Goal: Transaction & Acquisition: Purchase product/service

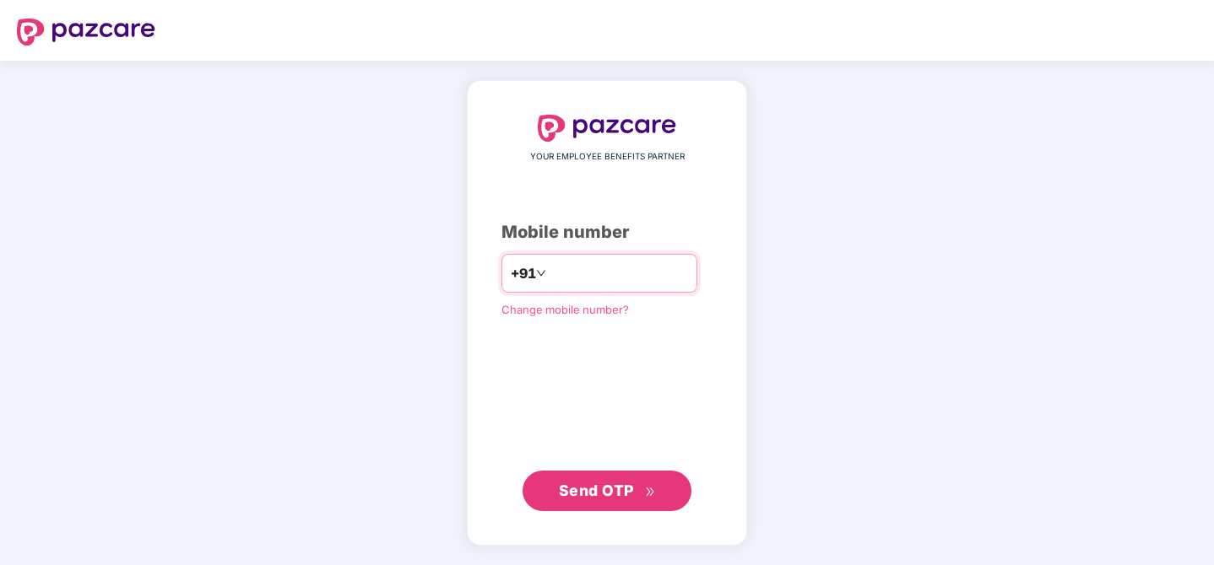
click at [609, 277] on input "number" at bounding box center [618, 273] width 138 height 27
type input "**********"
click at [585, 477] on button "Send OTP" at bounding box center [606, 490] width 169 height 41
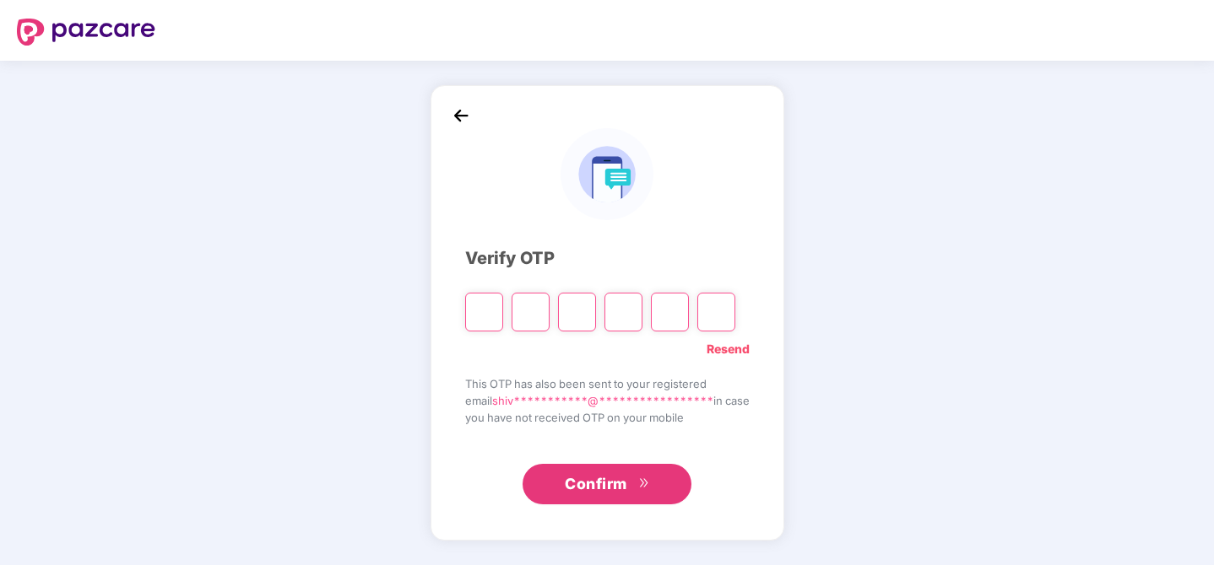
type input "*"
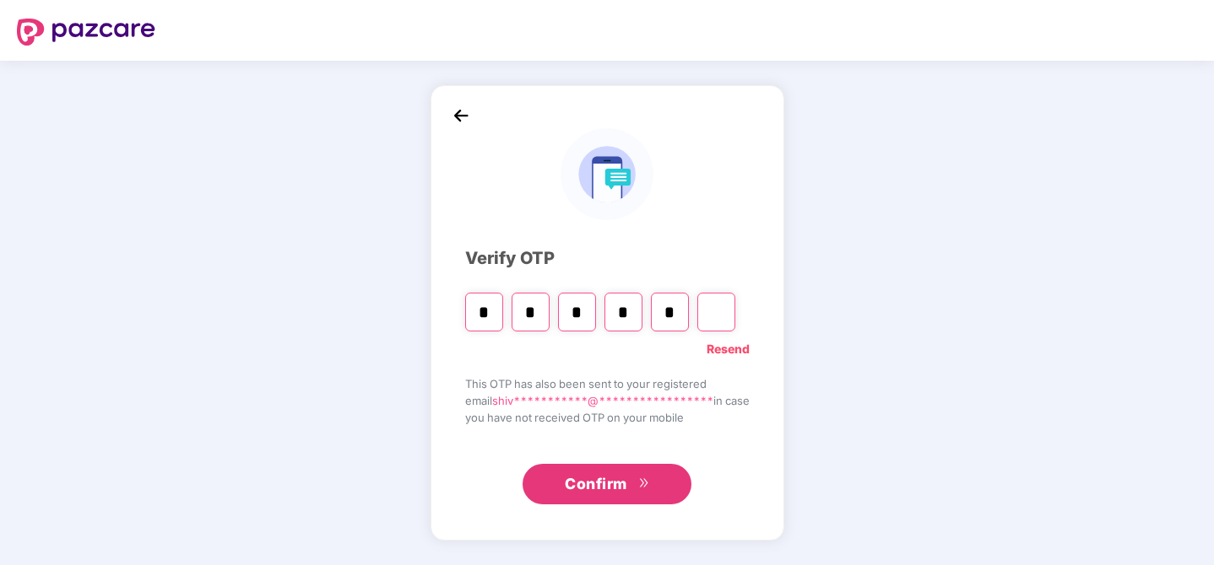
type input "*"
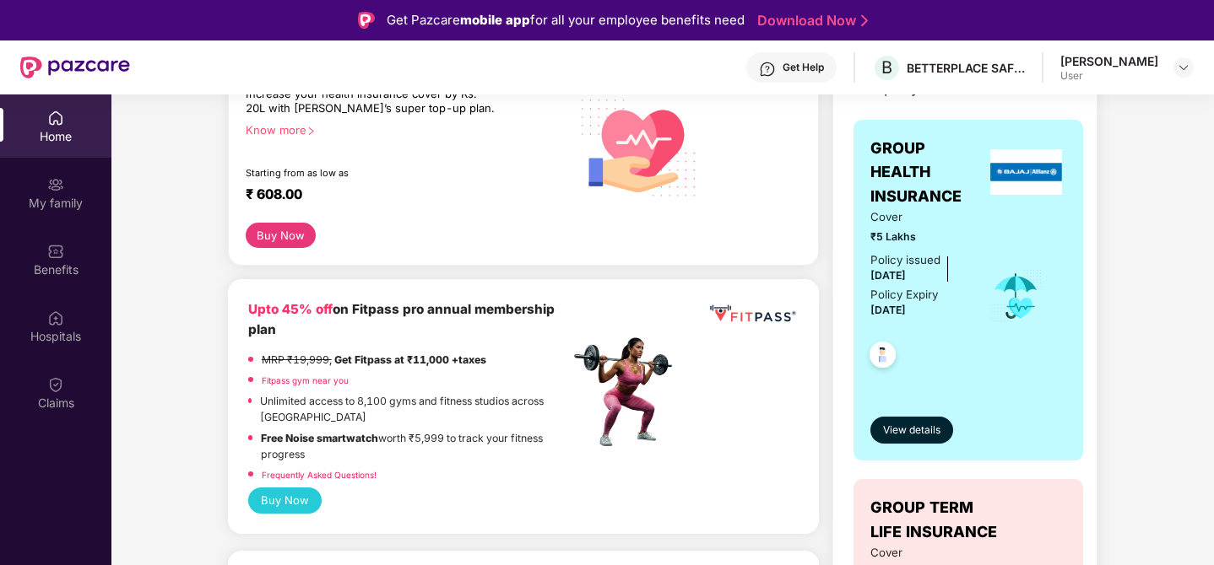
scroll to position [295, 0]
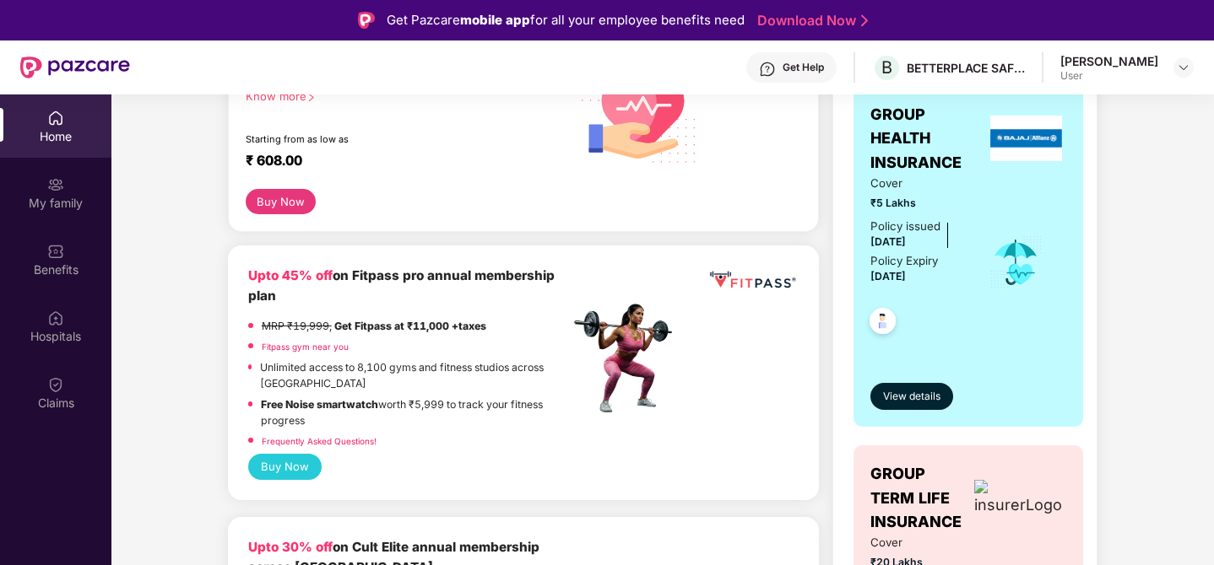
click at [381, 279] on b "Upto 45% off on Fitpass pro annual membership plan" at bounding box center [401, 286] width 306 height 36
click at [450, 386] on p "Unlimited access to 8,100 gyms and fitness studios across [GEOGRAPHIC_DATA]" at bounding box center [414, 376] width 309 height 33
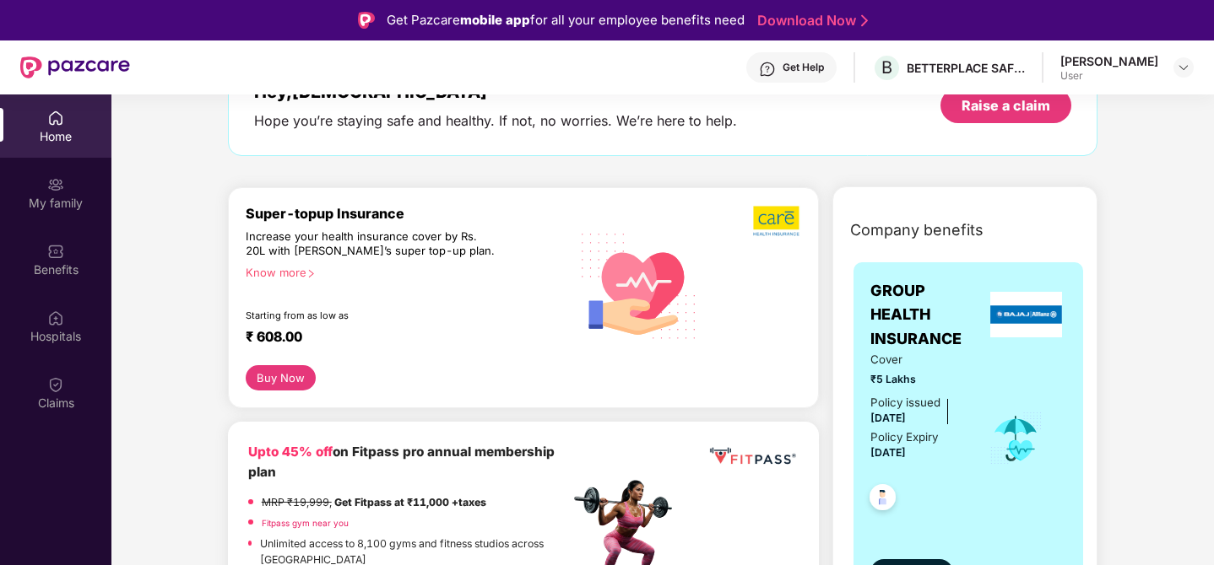
scroll to position [0, 0]
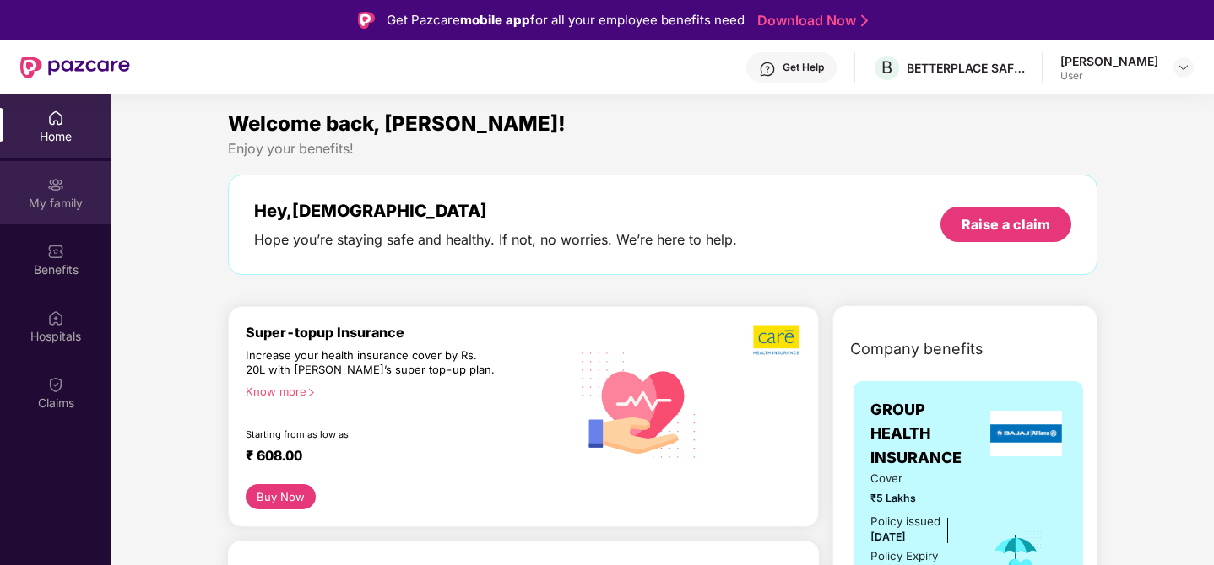
click at [54, 203] on div "My family" at bounding box center [55, 203] width 111 height 17
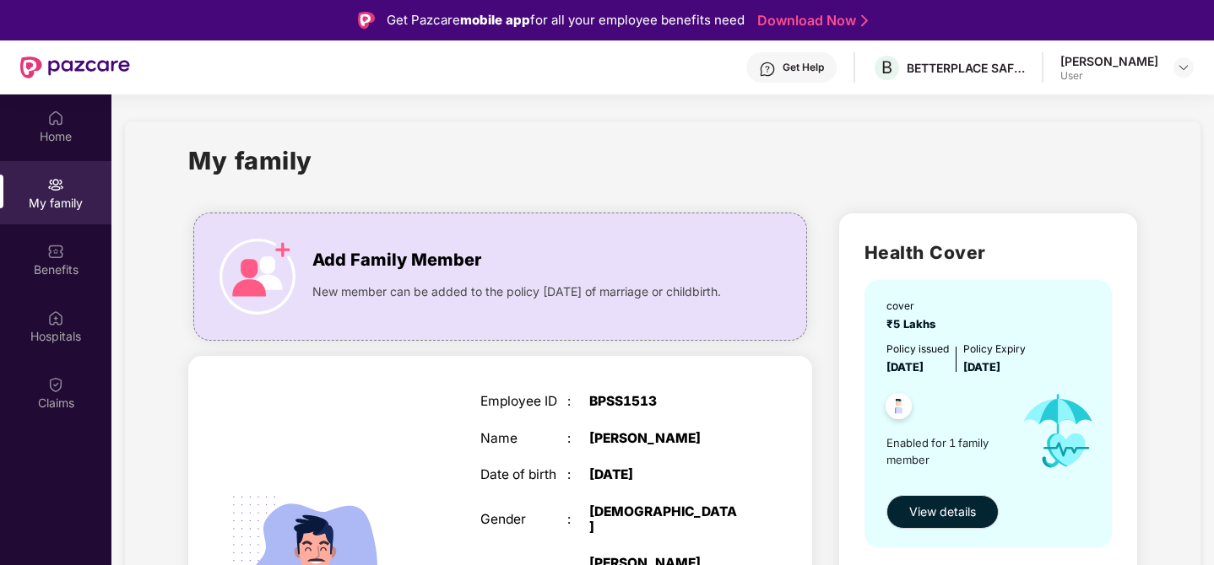
scroll to position [18, 0]
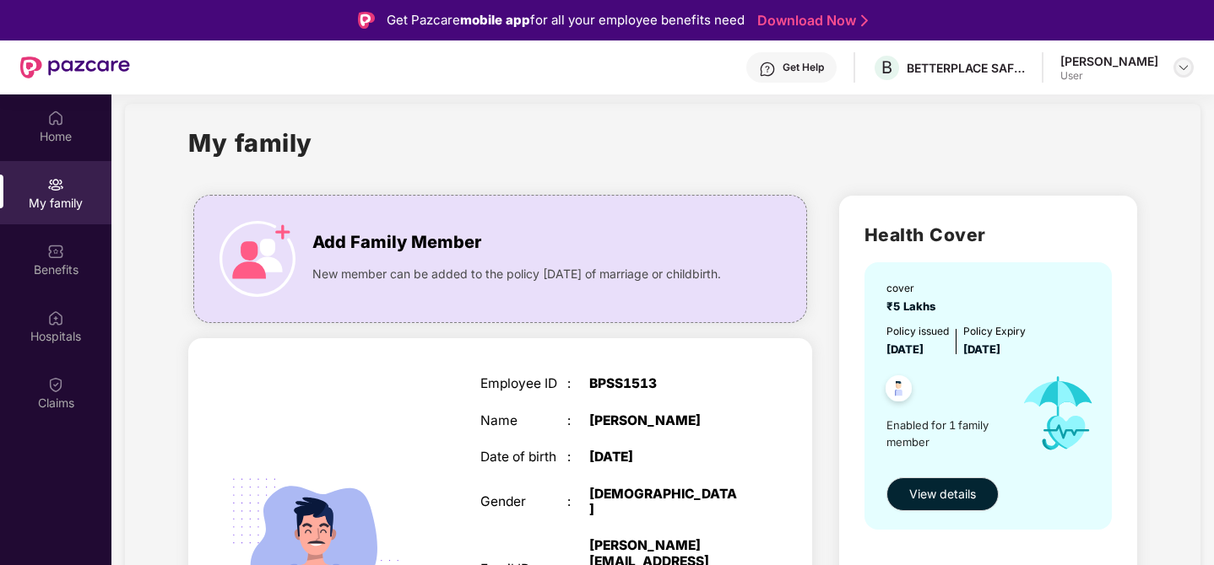
click at [1187, 68] on img at bounding box center [1184, 68] width 14 height 14
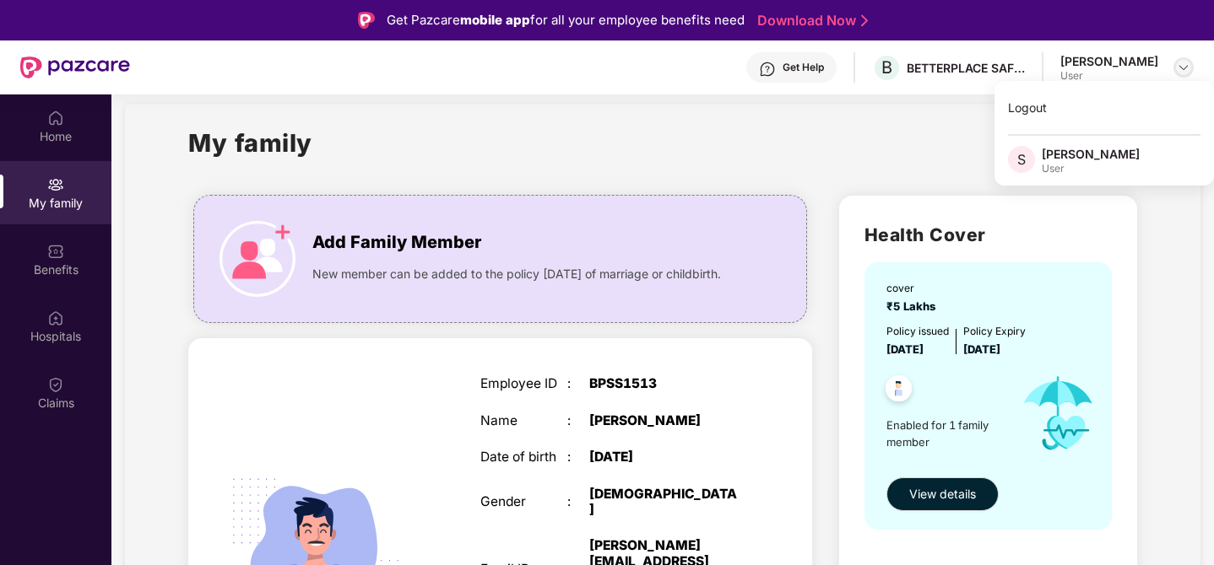
click at [1182, 68] on img at bounding box center [1184, 68] width 14 height 14
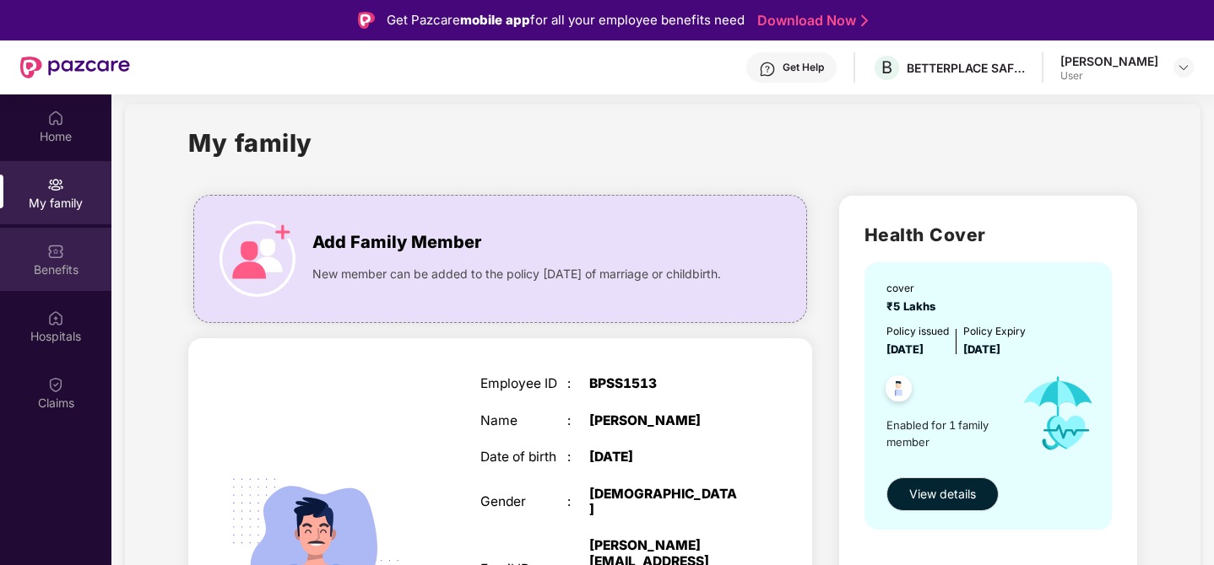
click at [64, 271] on div "Benefits" at bounding box center [55, 270] width 111 height 17
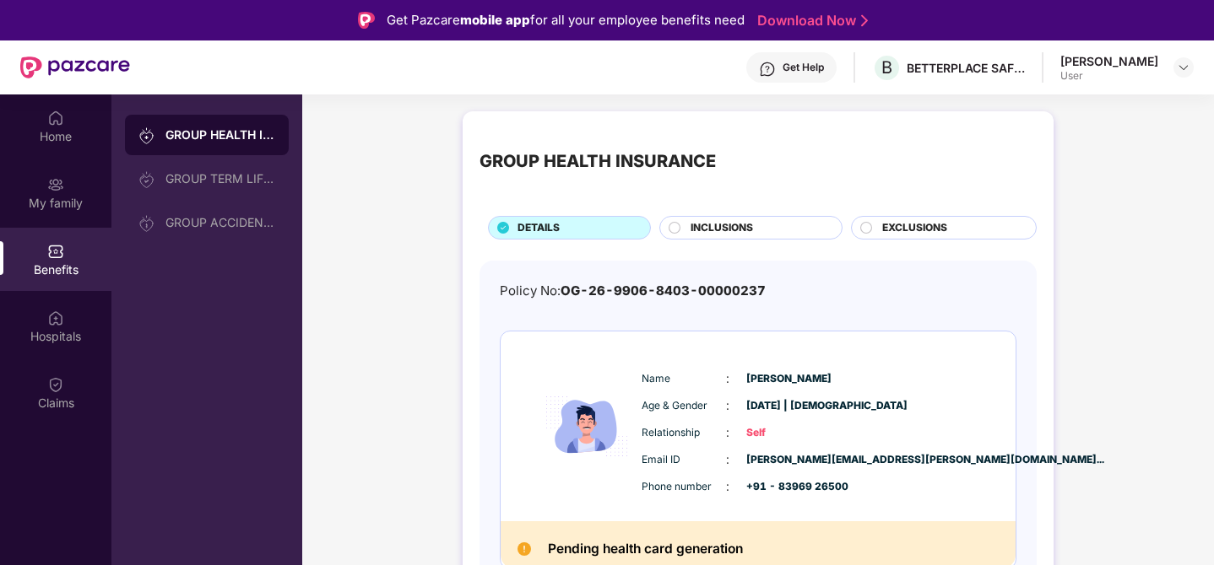
scroll to position [14, 0]
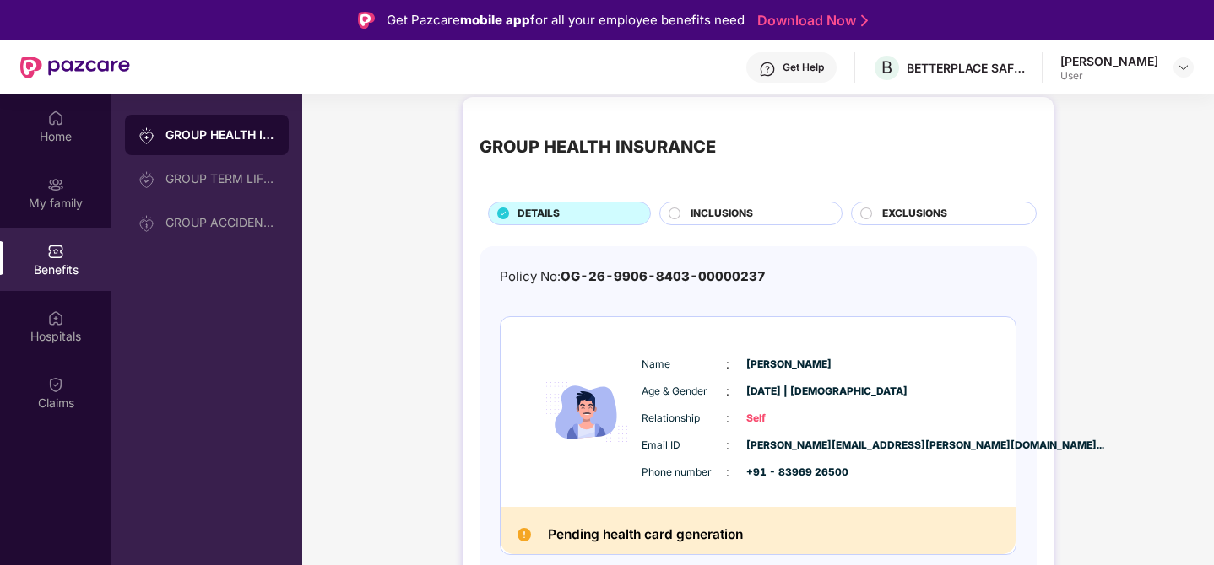
click at [756, 210] on div "INCLUSIONS" at bounding box center [757, 215] width 151 height 19
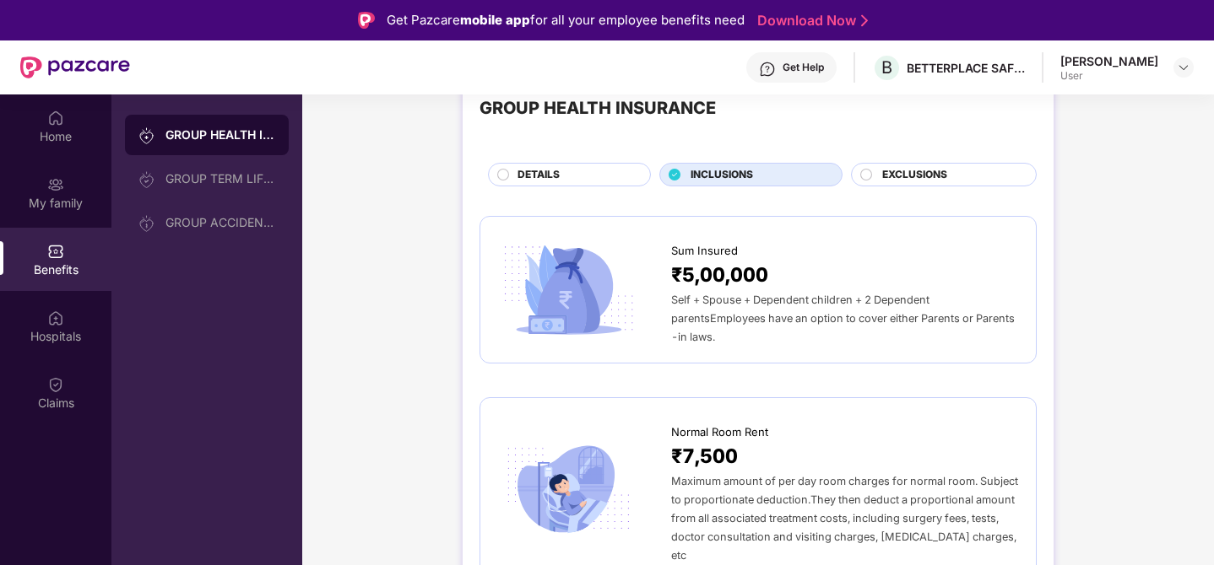
scroll to position [0, 0]
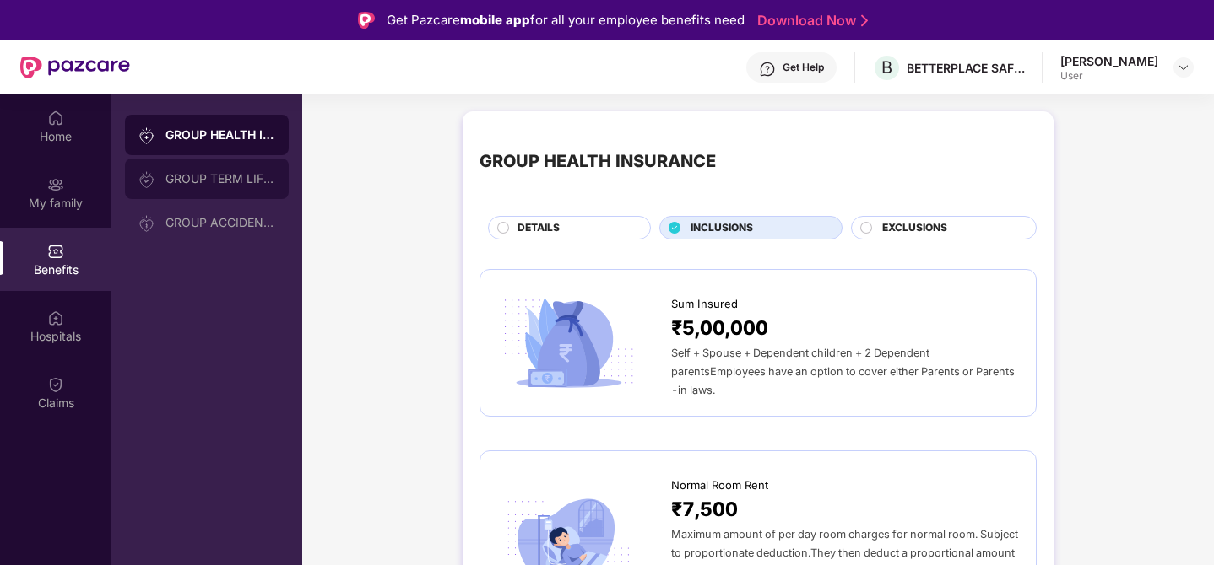
click at [205, 179] on div "GROUP TERM LIFE INSURANCE" at bounding box center [220, 179] width 110 height 14
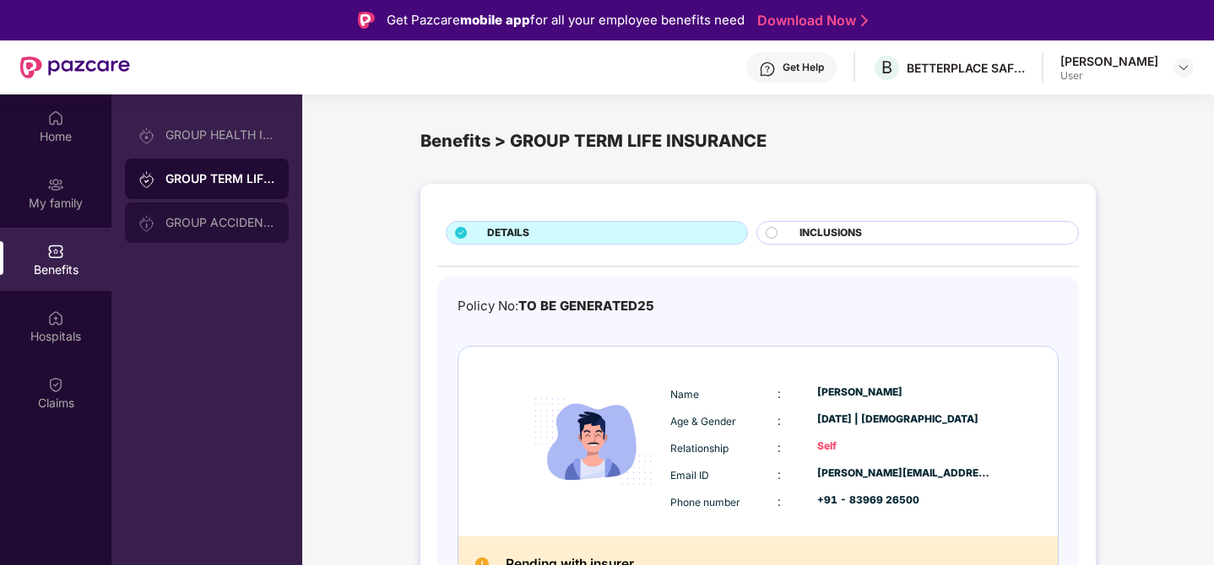
click at [210, 217] on div "GROUP ACCIDENTAL INSURANCE" at bounding box center [220, 223] width 110 height 14
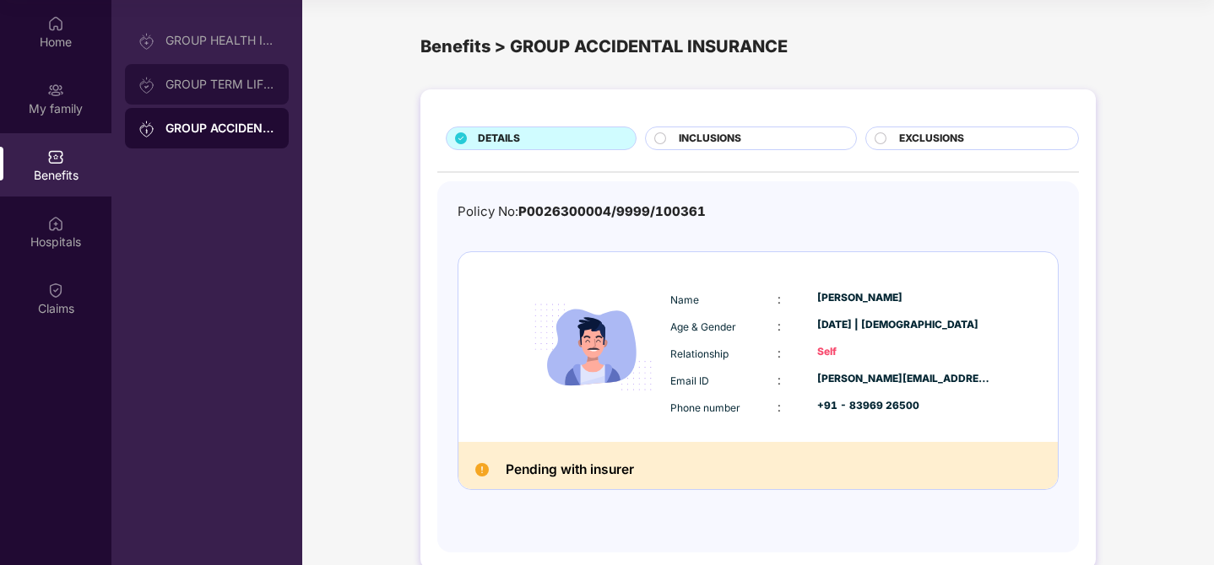
click at [206, 93] on div "GROUP TERM LIFE INSURANCE" at bounding box center [207, 84] width 164 height 41
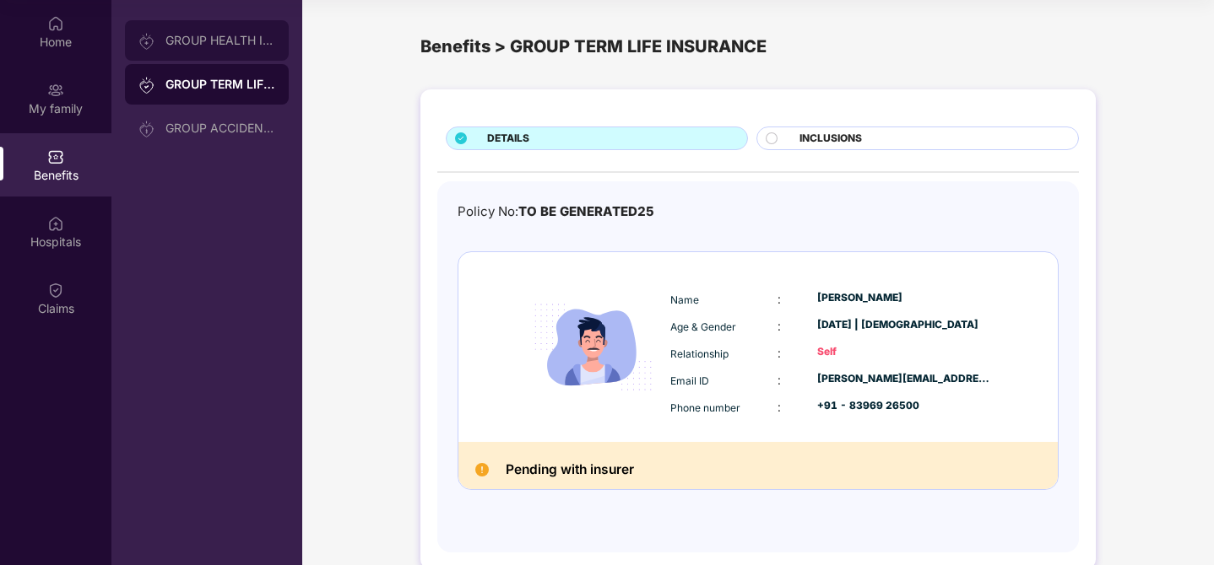
click at [238, 51] on div "GROUP HEALTH INSURANCE" at bounding box center [207, 40] width 164 height 41
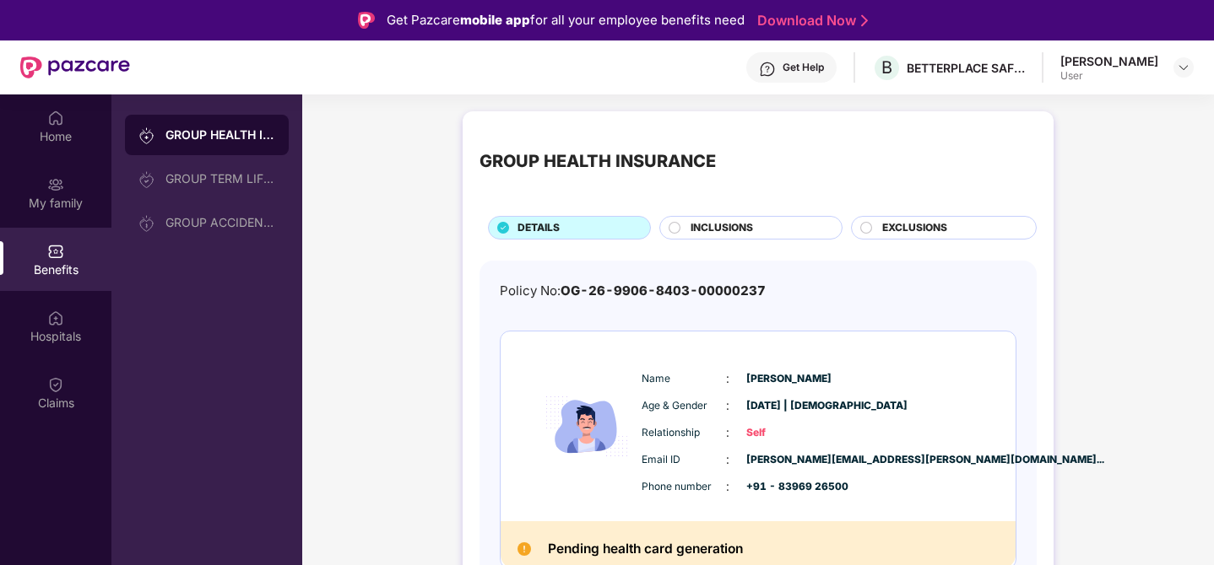
scroll to position [14, 0]
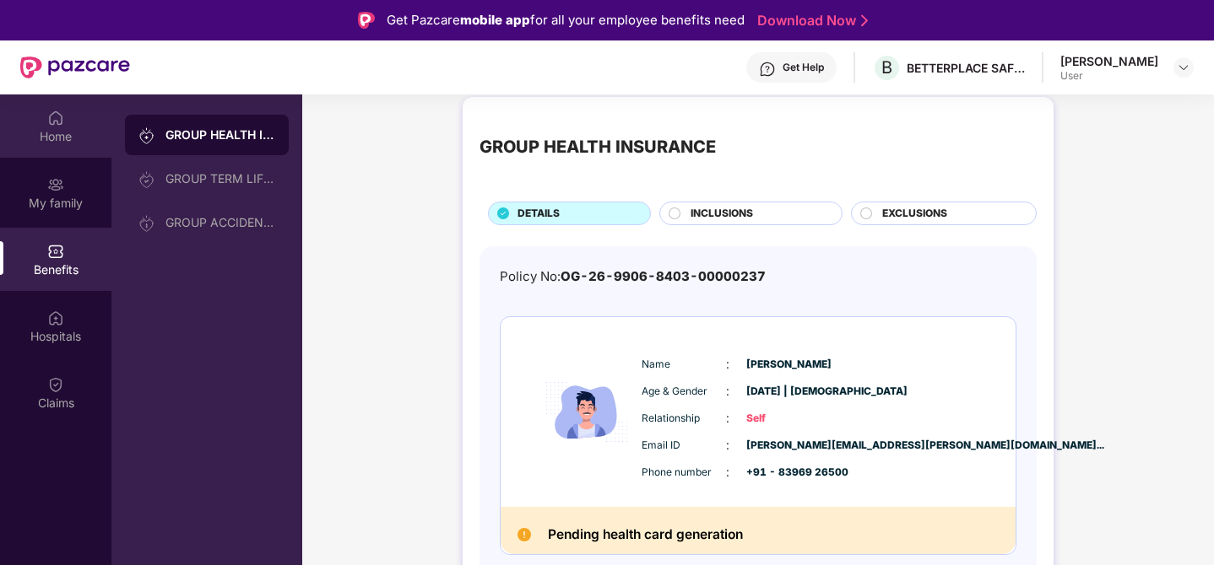
click at [66, 148] on div "Home" at bounding box center [55, 126] width 111 height 63
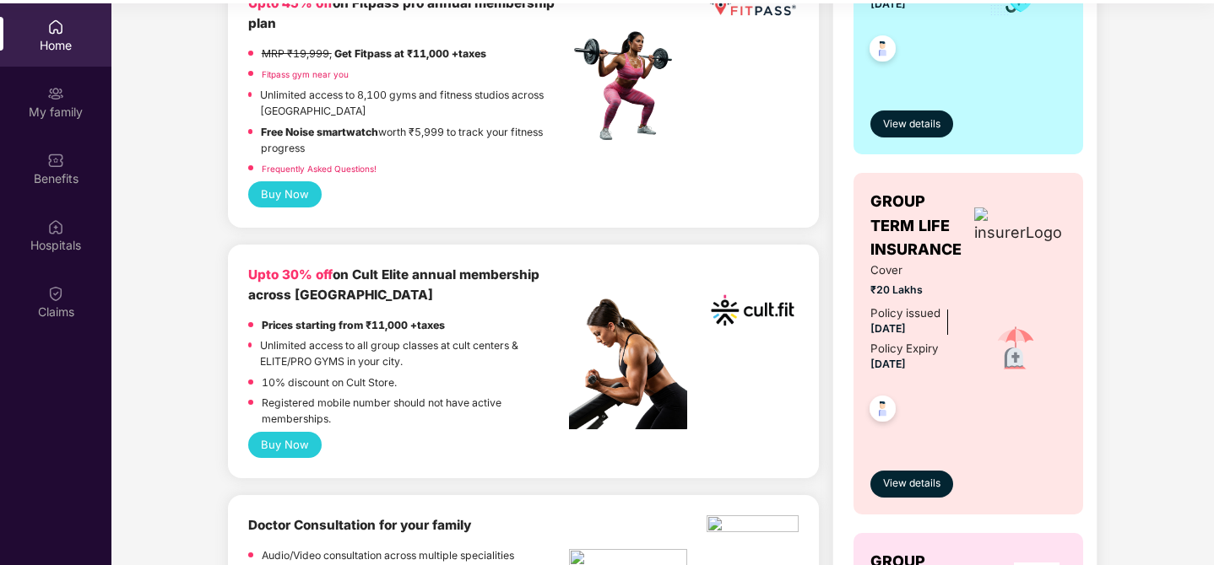
scroll to position [478, 0]
click at [300, 444] on button "Buy Now" at bounding box center [284, 444] width 73 height 26
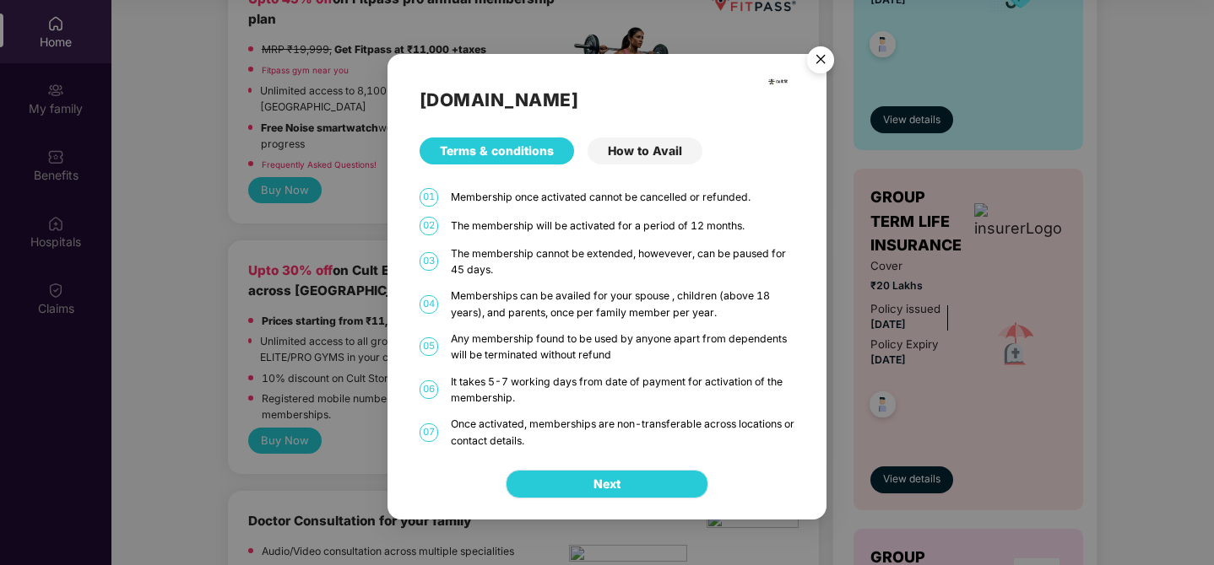
click at [580, 487] on button "Next" at bounding box center [607, 484] width 203 height 29
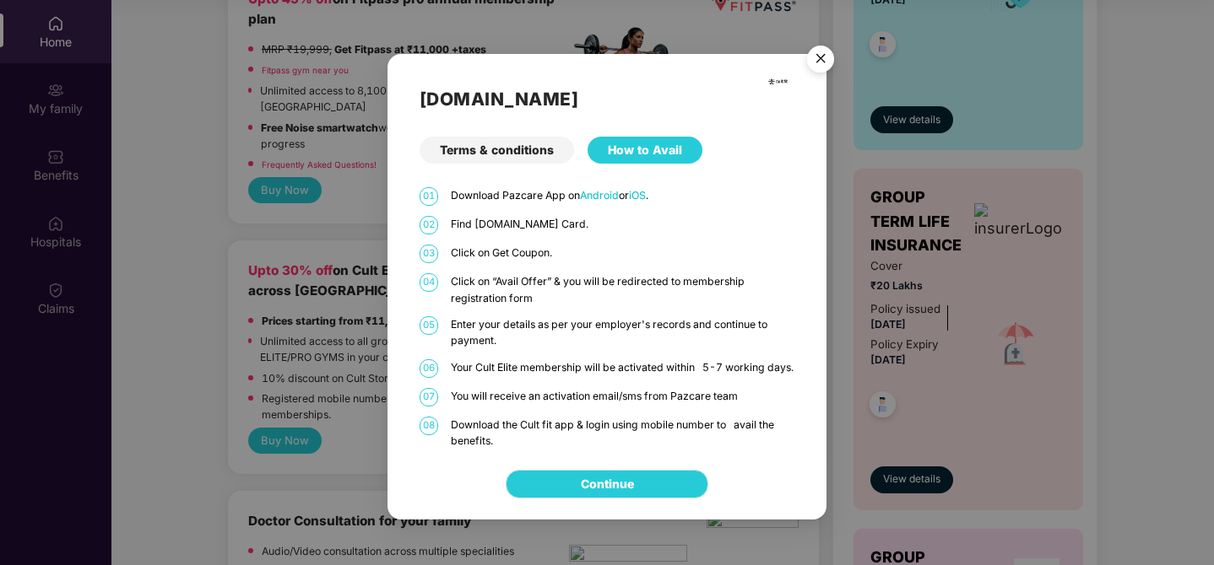
click at [600, 484] on link "Continue" at bounding box center [607, 484] width 53 height 19
click at [835, 49] on img "Close" at bounding box center [820, 61] width 47 height 47
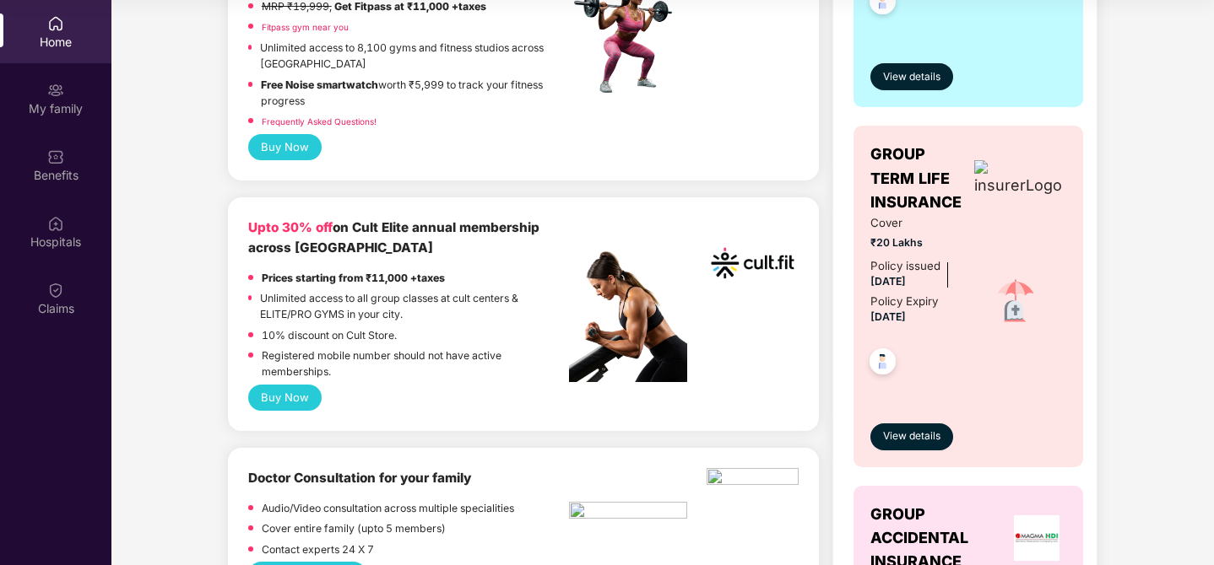
scroll to position [522, 0]
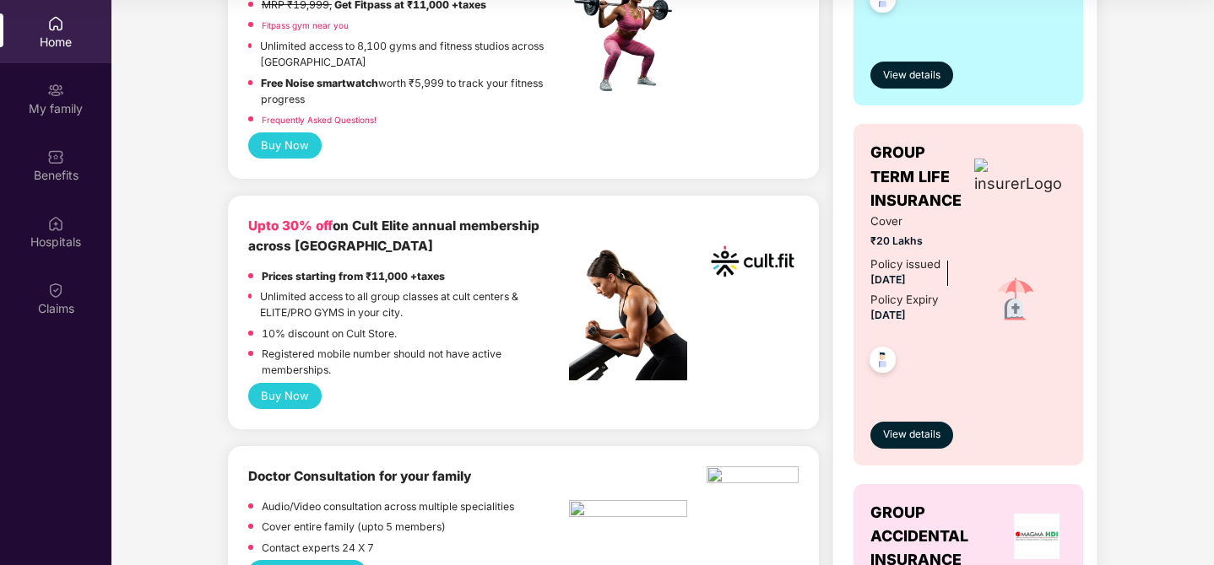
click at [332, 344] on div "10% discount on Cult Store." at bounding box center [329, 336] width 135 height 20
click at [331, 355] on p "Registered mobile number should not have active memberships." at bounding box center [415, 362] width 307 height 33
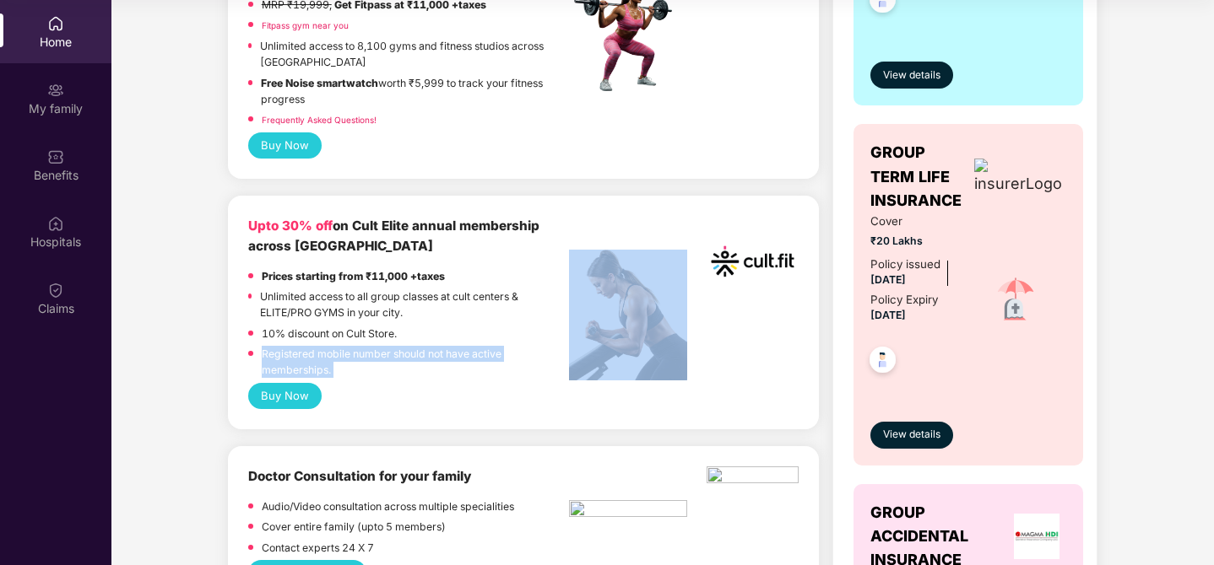
click at [331, 355] on p "Registered mobile number should not have active memberships." at bounding box center [415, 362] width 307 height 33
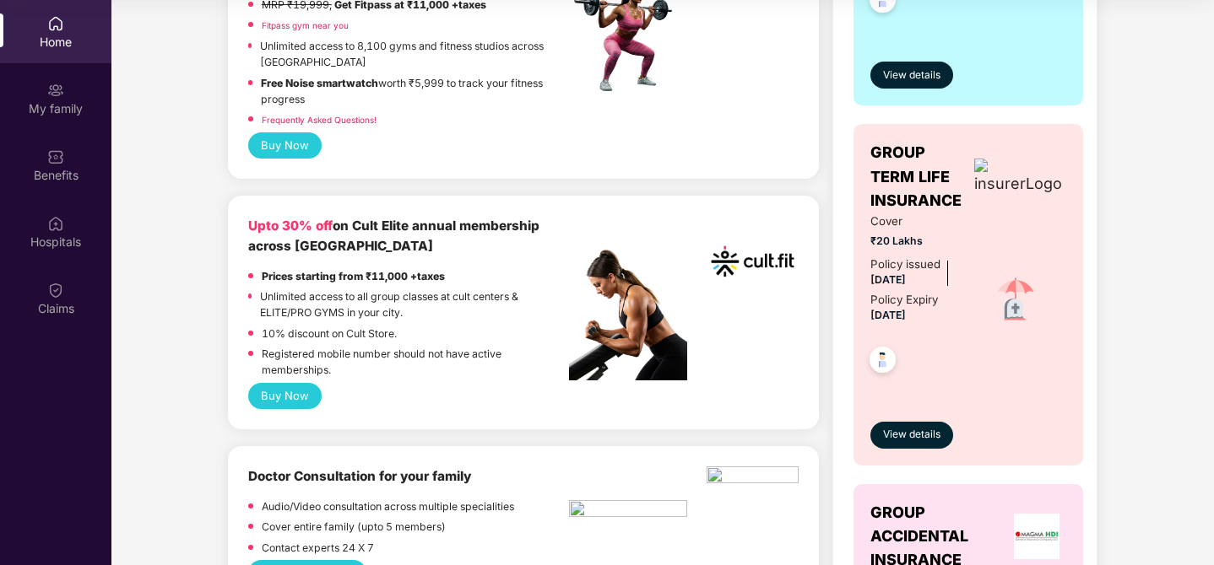
click at [322, 282] on p "Prices starting from ₹11,000 +taxes" at bounding box center [353, 276] width 183 height 16
